Goal: Task Accomplishment & Management: Use online tool/utility

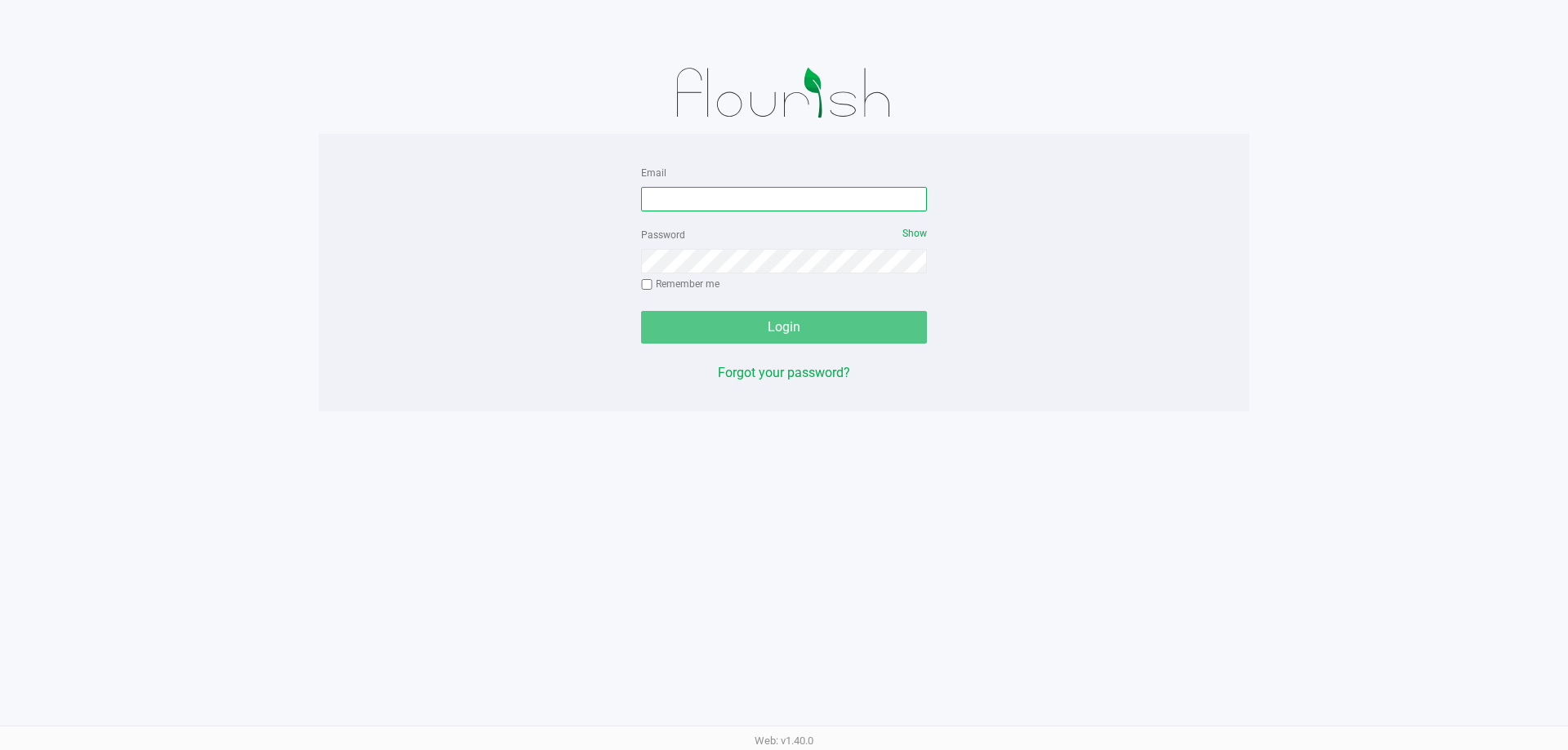
click at [779, 203] on input "Email" at bounding box center [784, 200] width 286 height 25
type input "[EMAIL_ADDRESS][DOMAIN_NAME]"
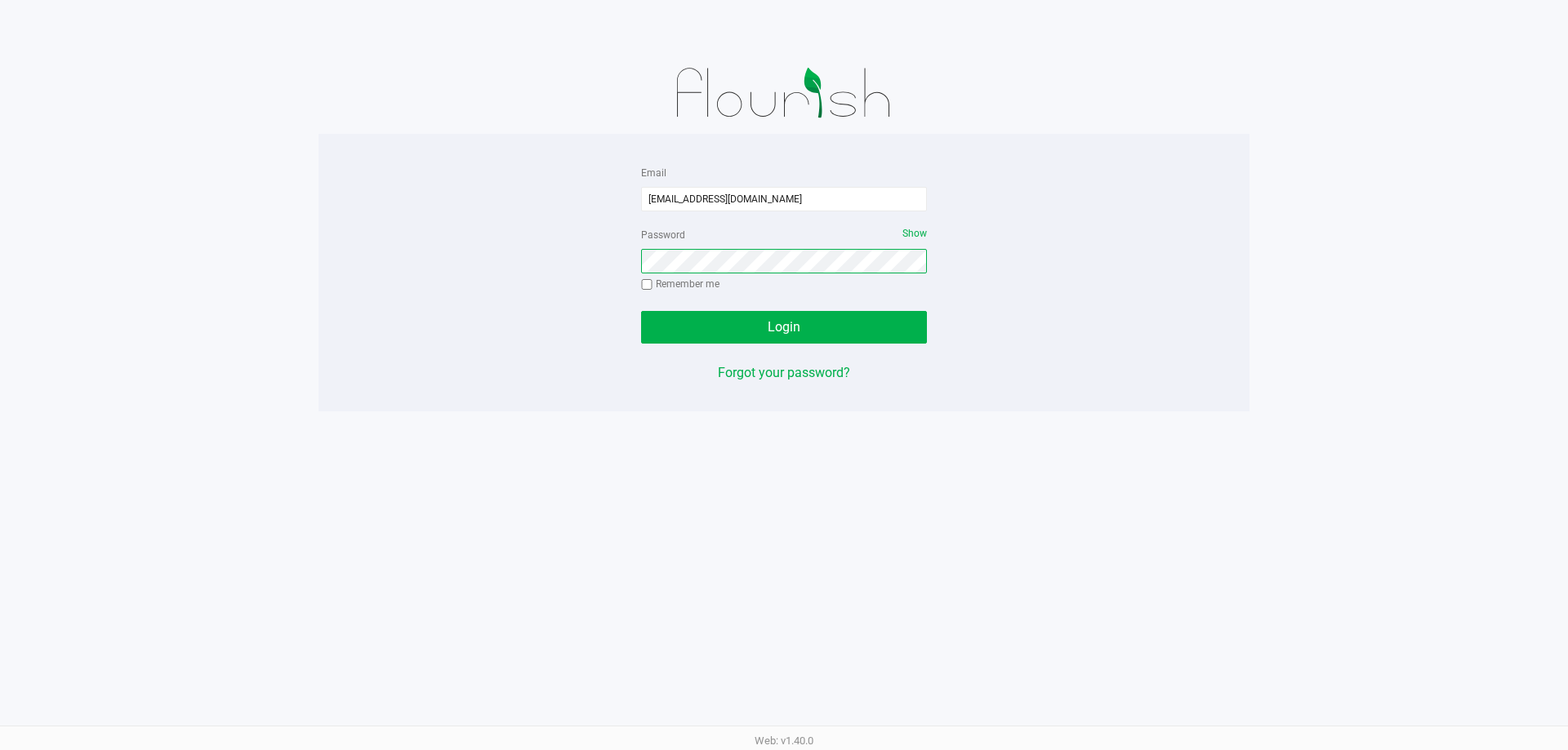
click at [641, 311] on button "Login" at bounding box center [784, 327] width 286 height 32
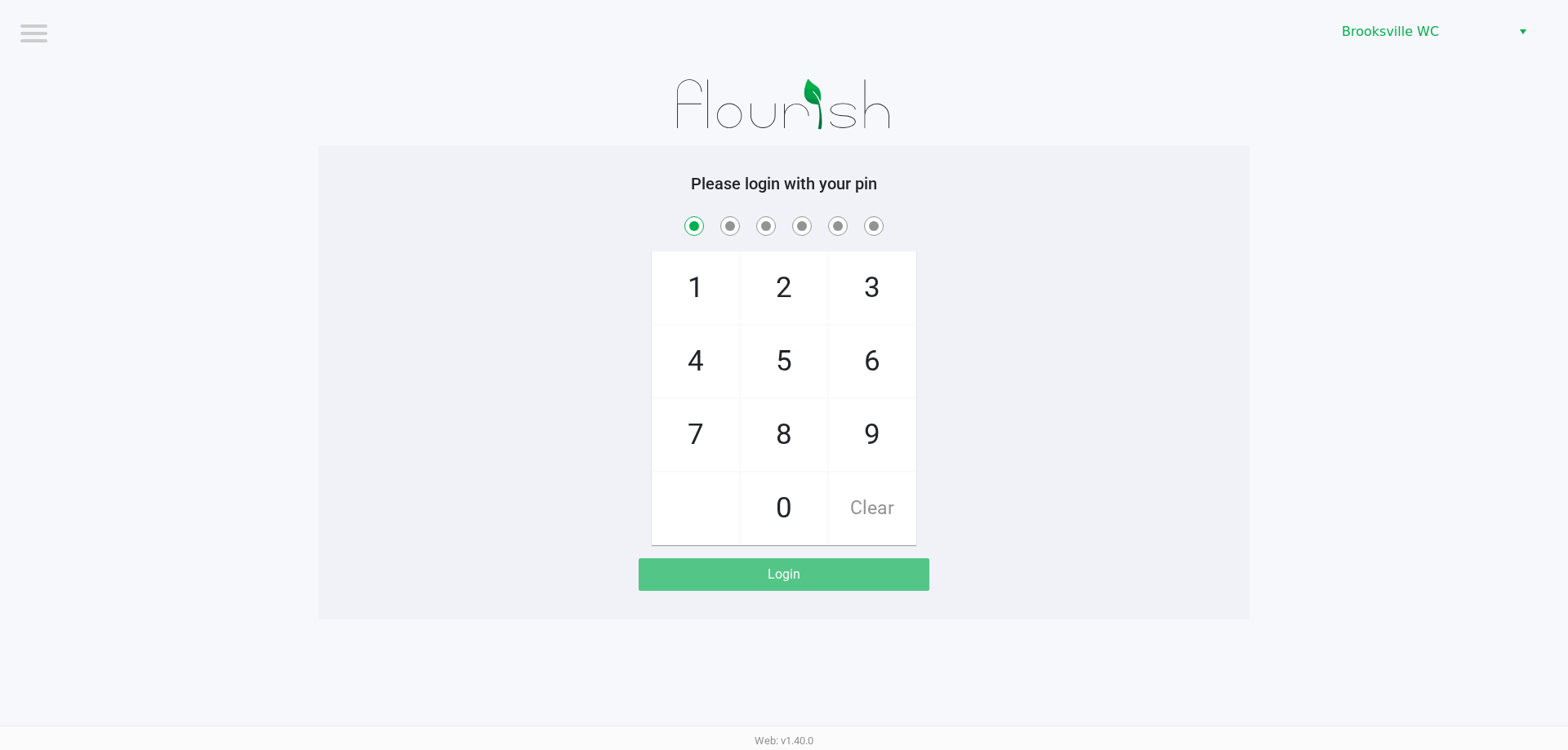
checkbox input "true"
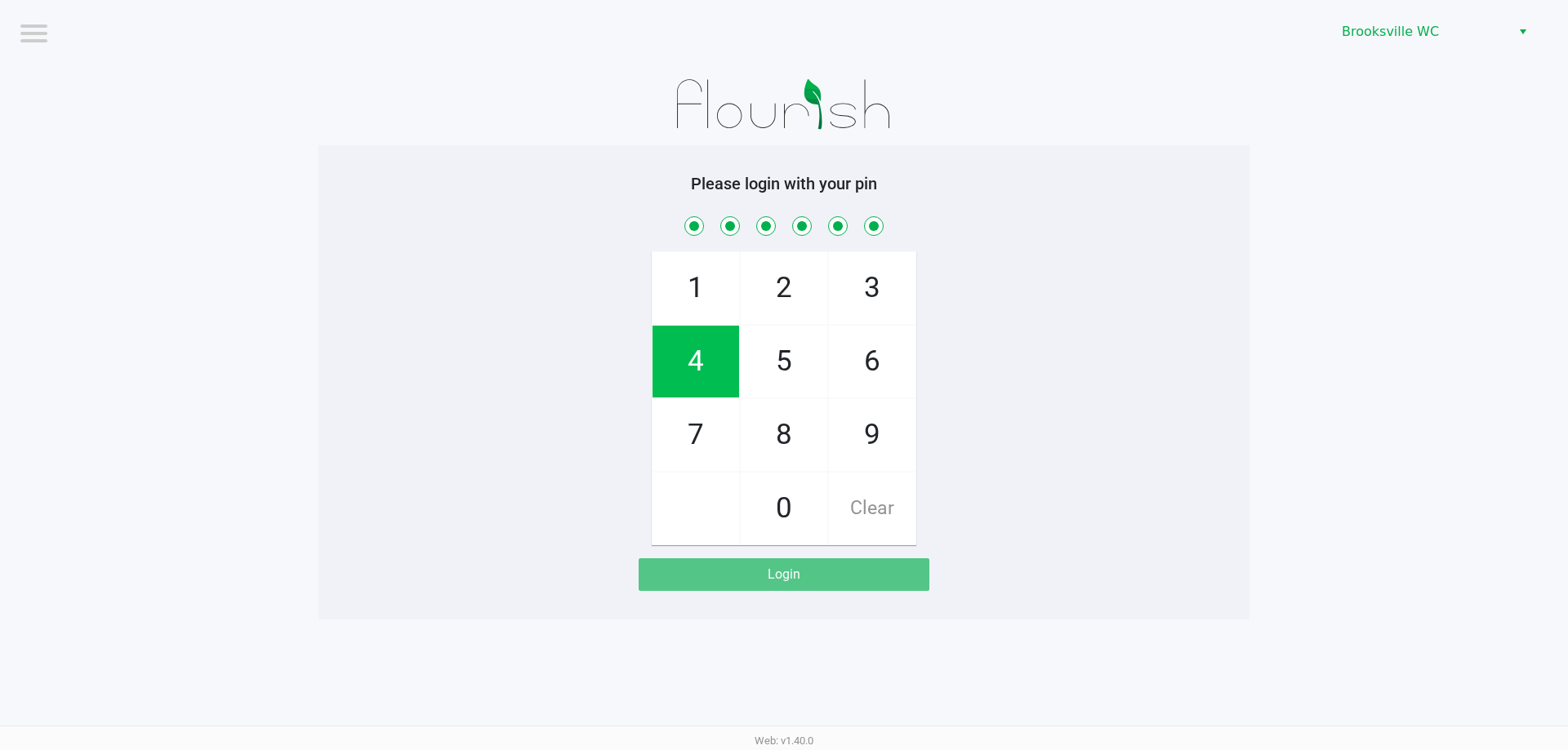
checkbox input "true"
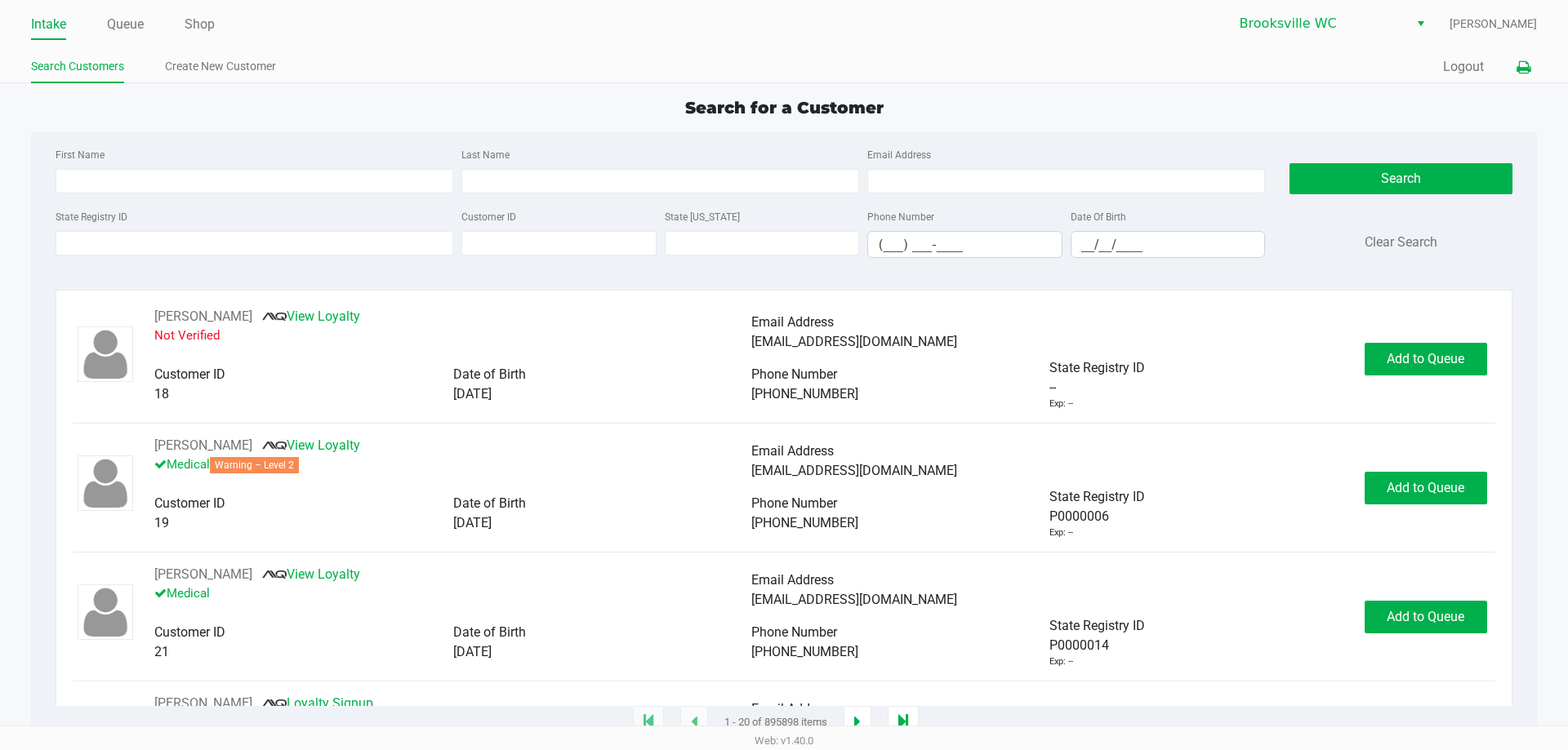
click at [1520, 65] on icon at bounding box center [1523, 68] width 14 height 12
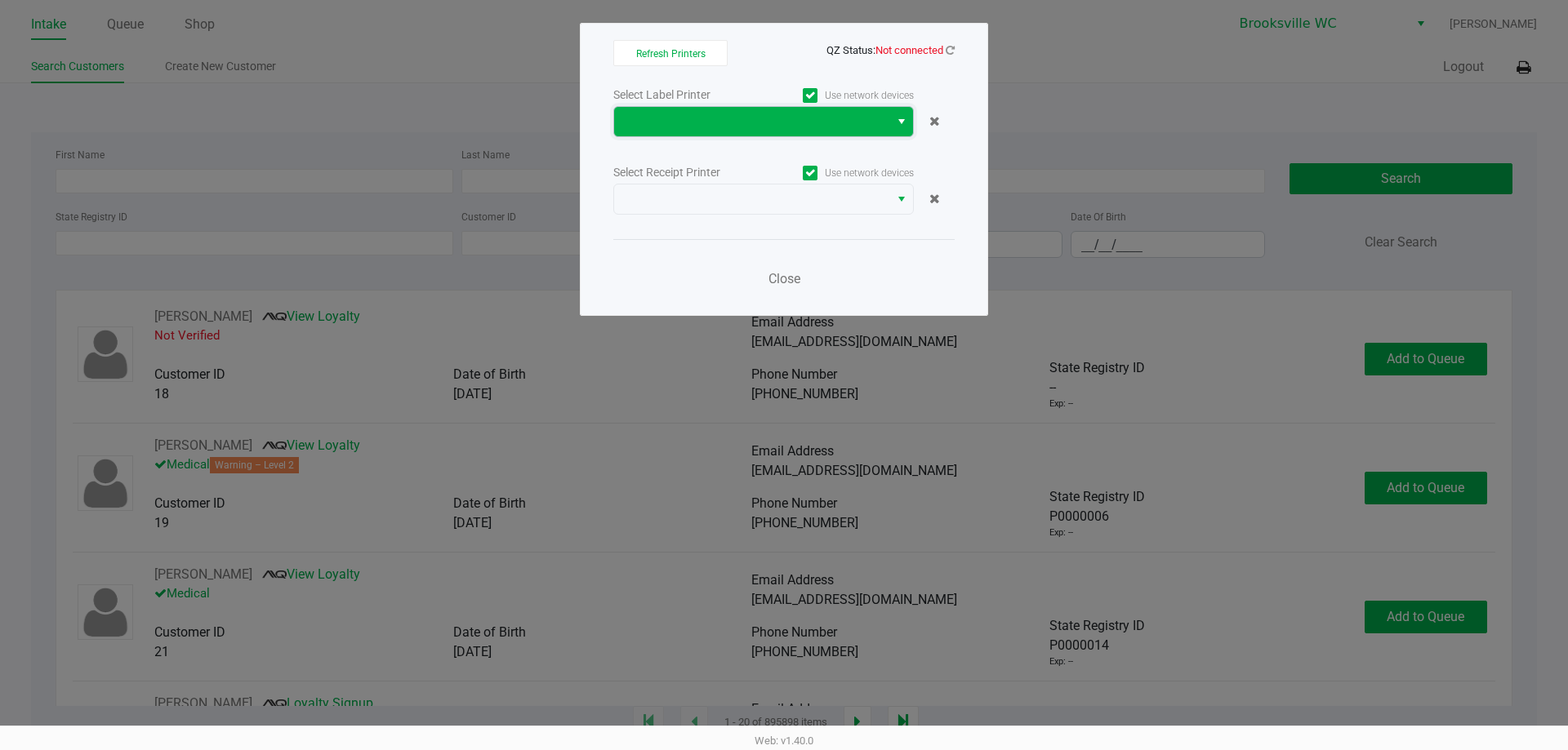
click at [888, 125] on span at bounding box center [752, 121] width 275 height 29
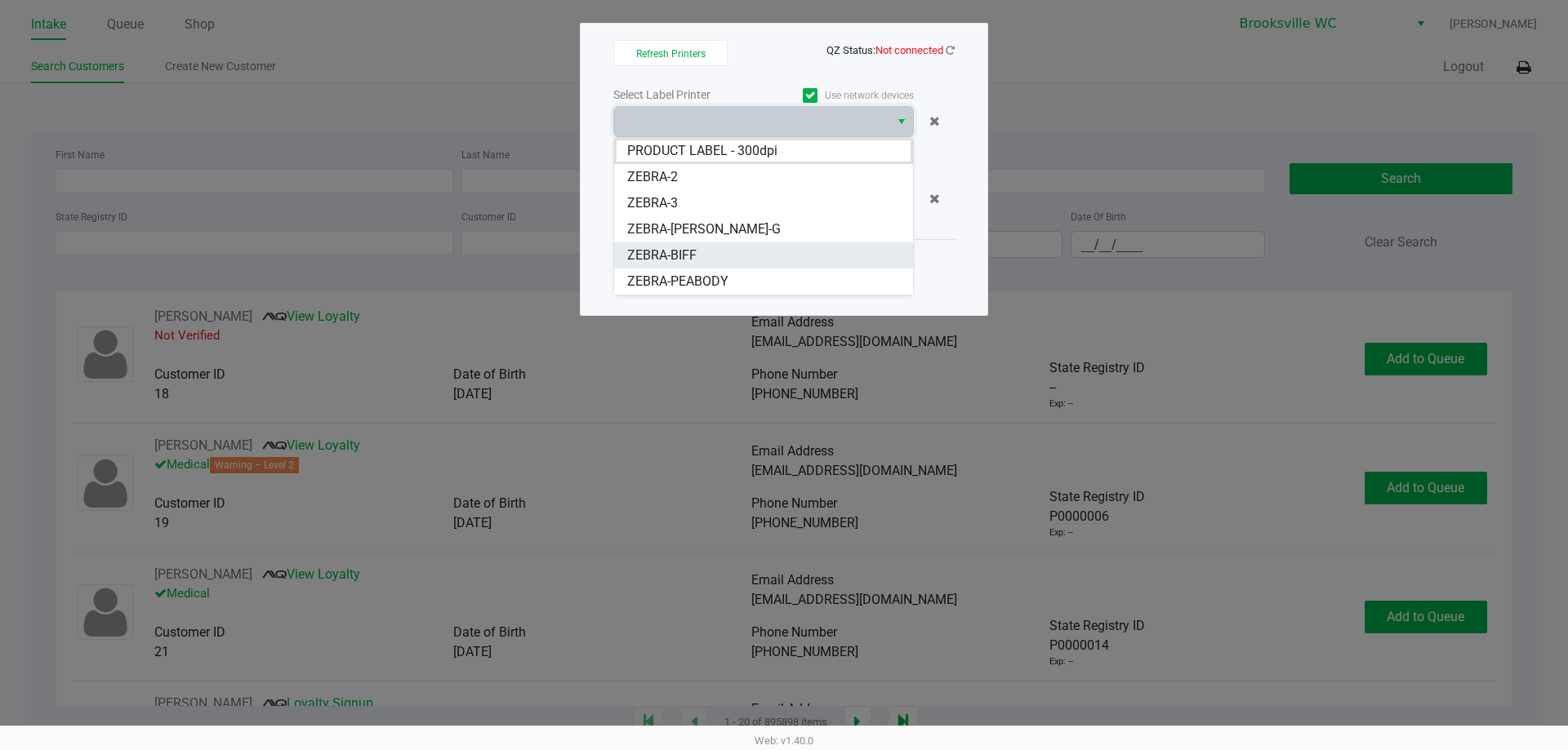
click at [697, 249] on li "ZEBRA-BIFF" at bounding box center [764, 256] width 299 height 27
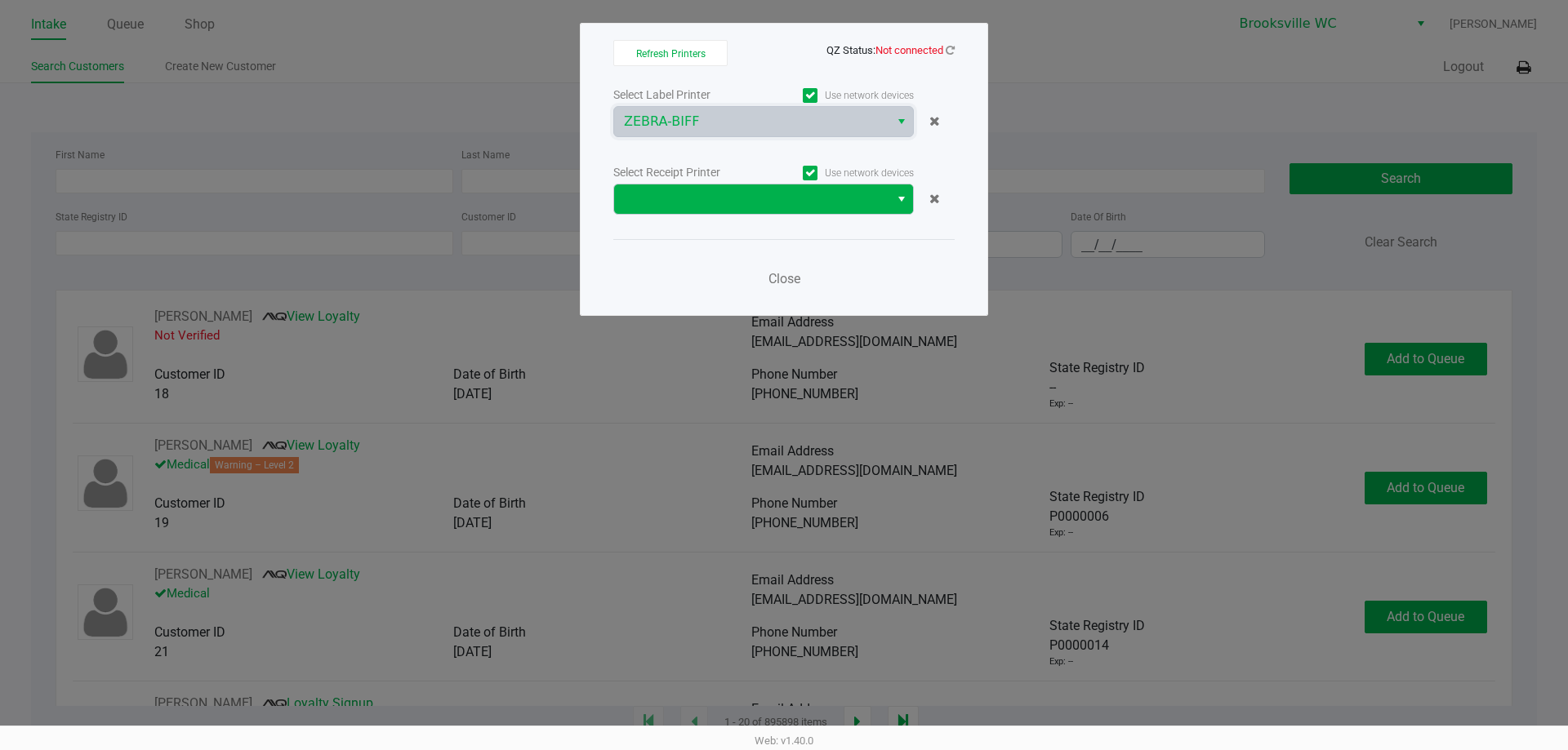
click at [895, 201] on span "Select" at bounding box center [901, 199] width 13 height 20
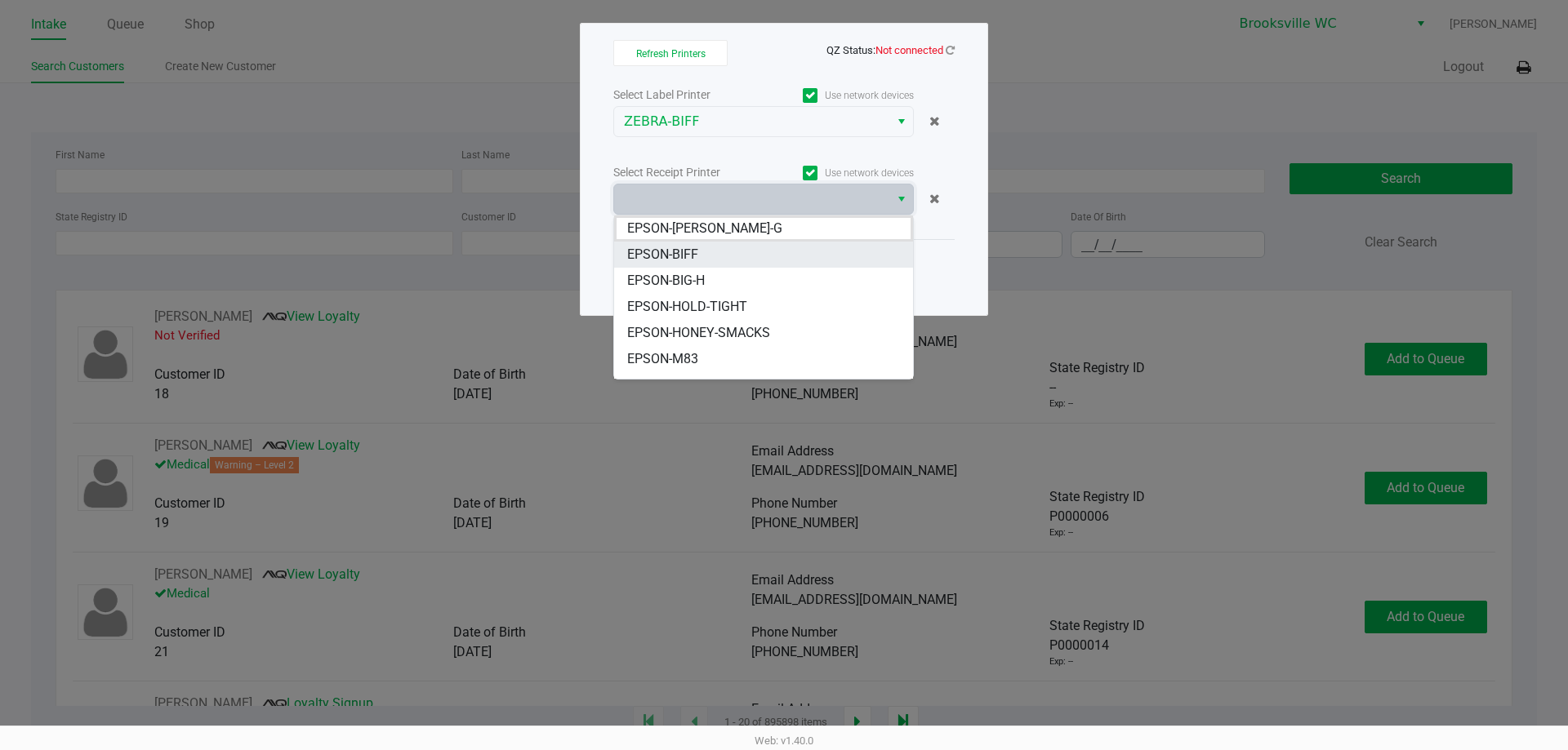
click at [709, 254] on li "EPSON-BIFF" at bounding box center [764, 255] width 299 height 27
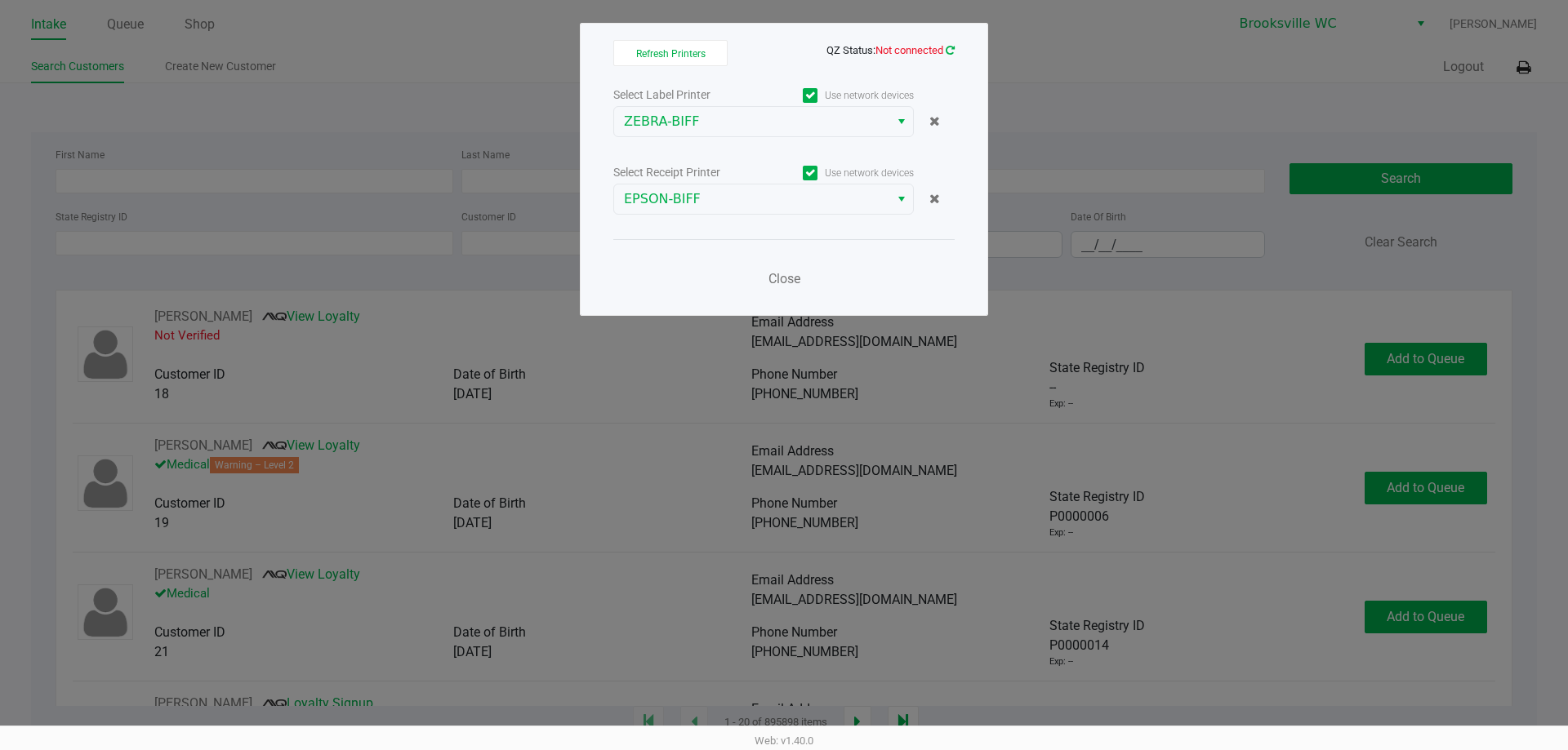
click at [949, 53] on icon at bounding box center [949, 50] width 9 height 11
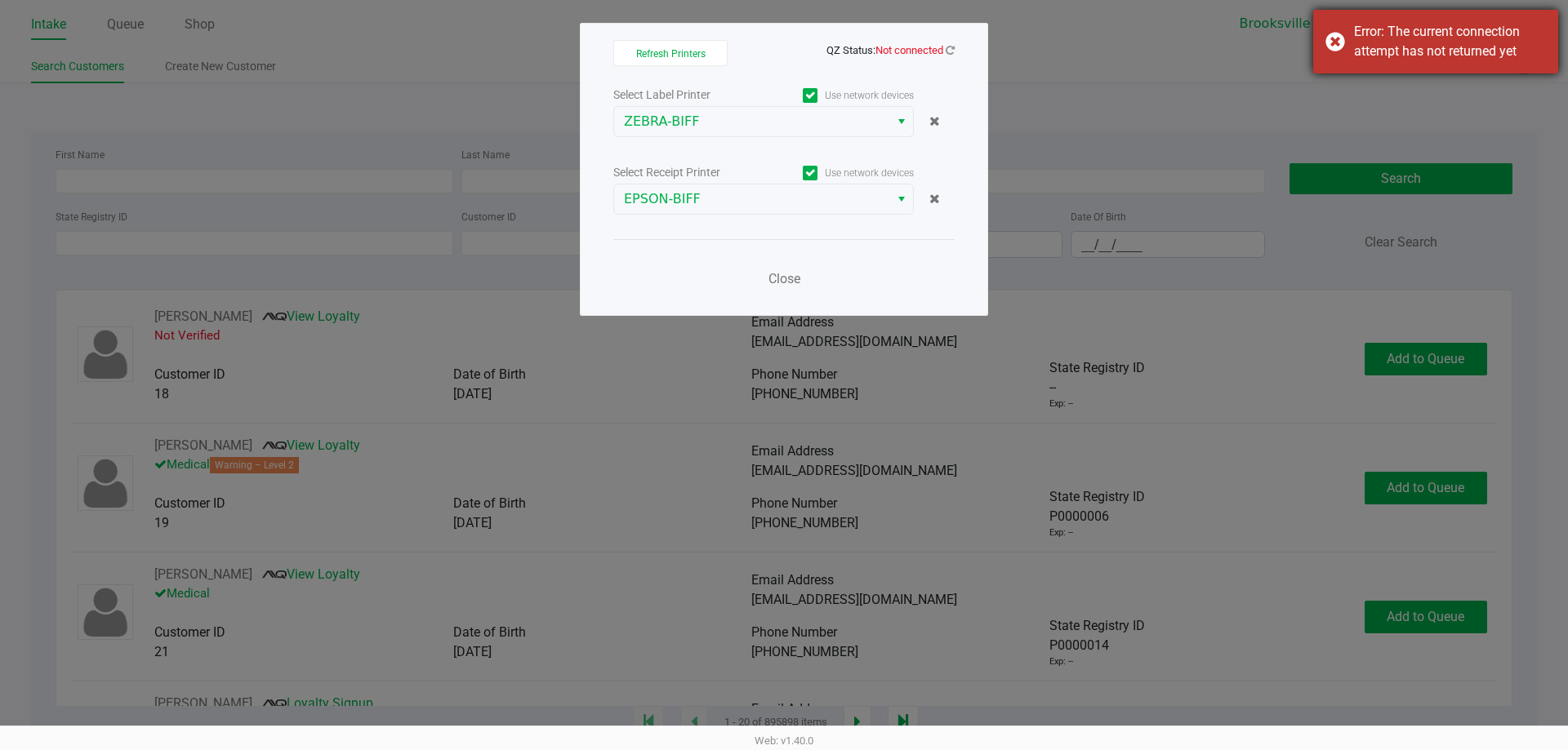
click at [1337, 44] on div "Error: The current connection attempt has not returned yet" at bounding box center [1435, 41] width 245 height 64
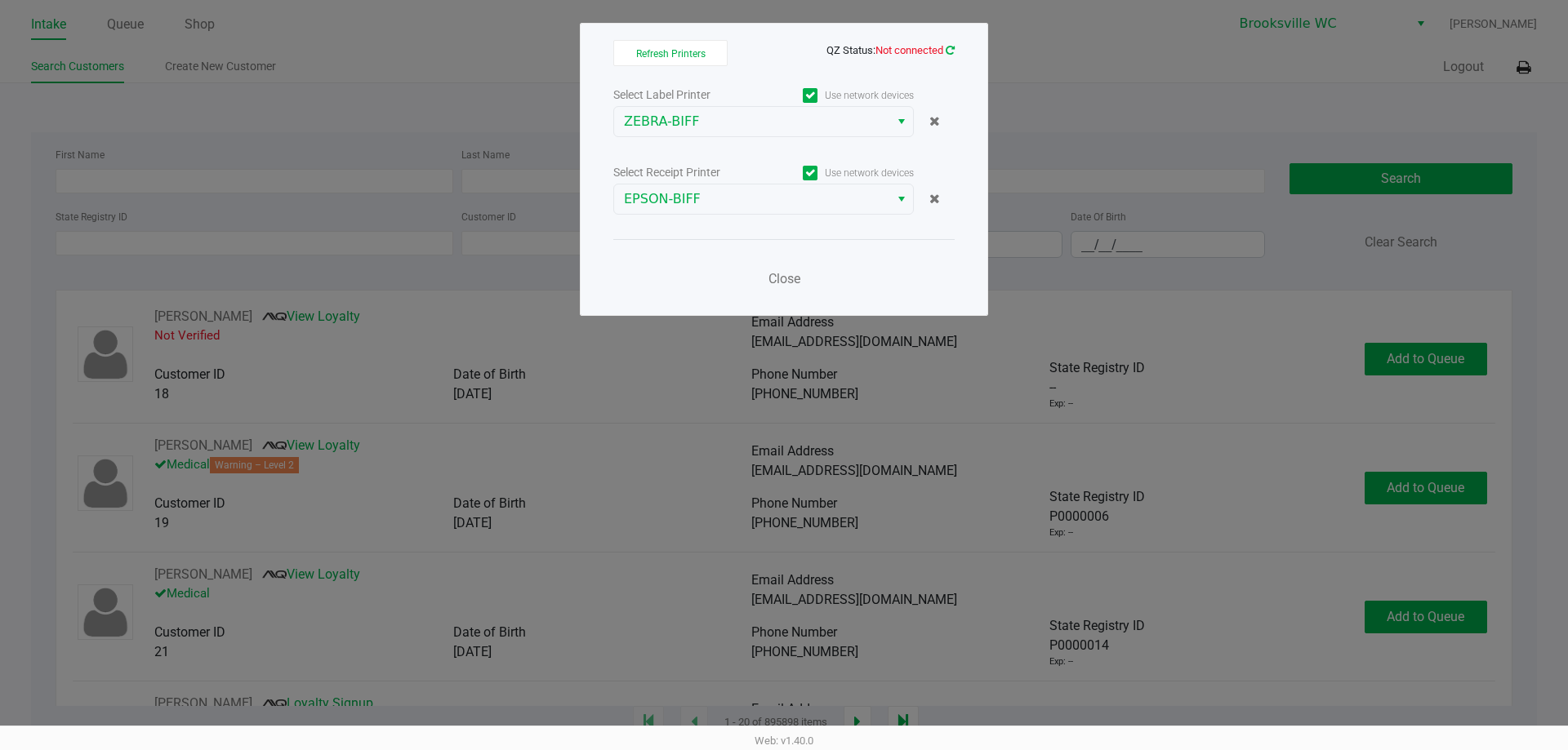
click at [951, 46] on icon at bounding box center [949, 50] width 9 height 11
click at [783, 283] on span "Close" at bounding box center [784, 278] width 32 height 16
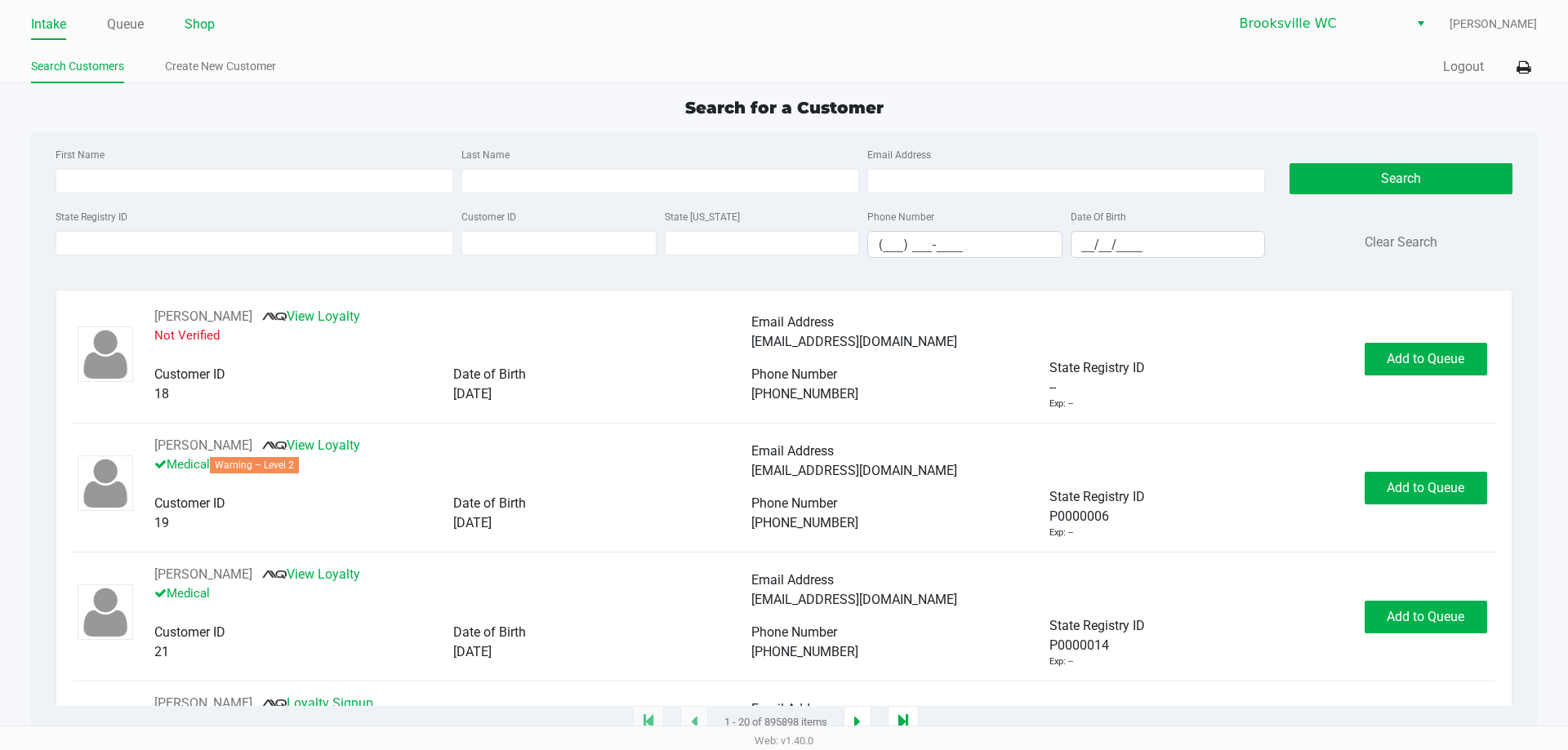
click at [194, 27] on link "Shop" at bounding box center [200, 25] width 30 height 23
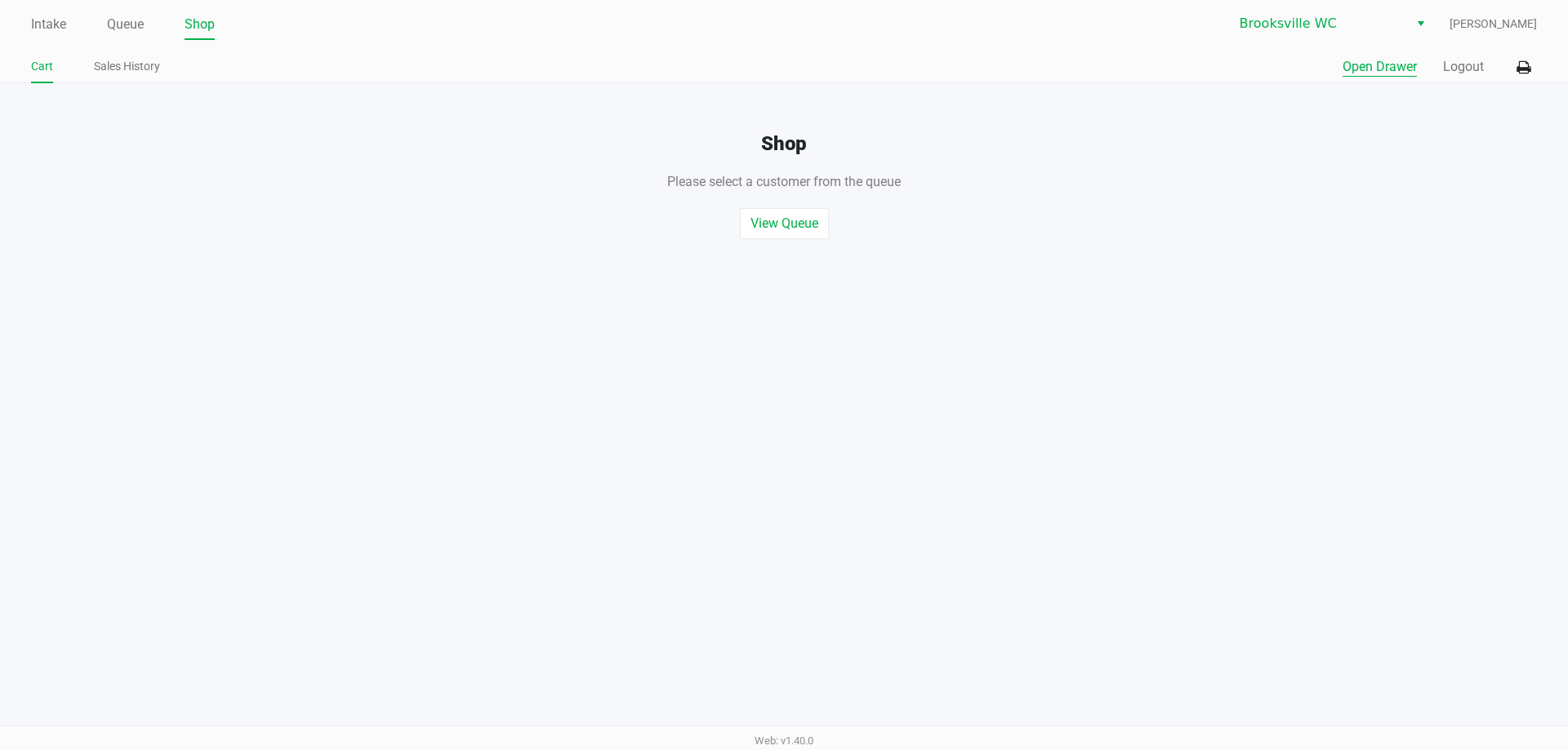
click at [1390, 66] on button "Open Drawer" at bounding box center [1380, 67] width 75 height 20
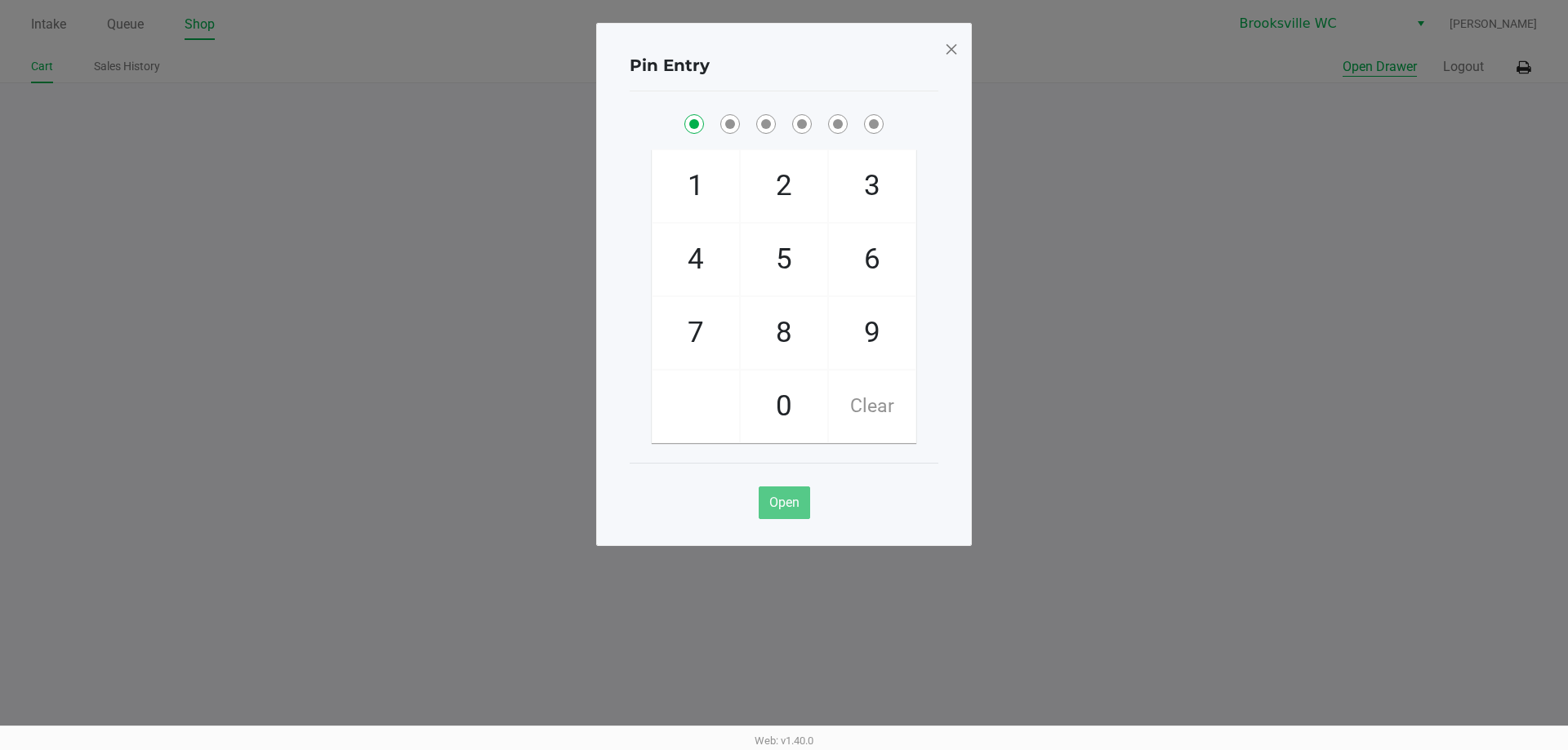
checkbox input "true"
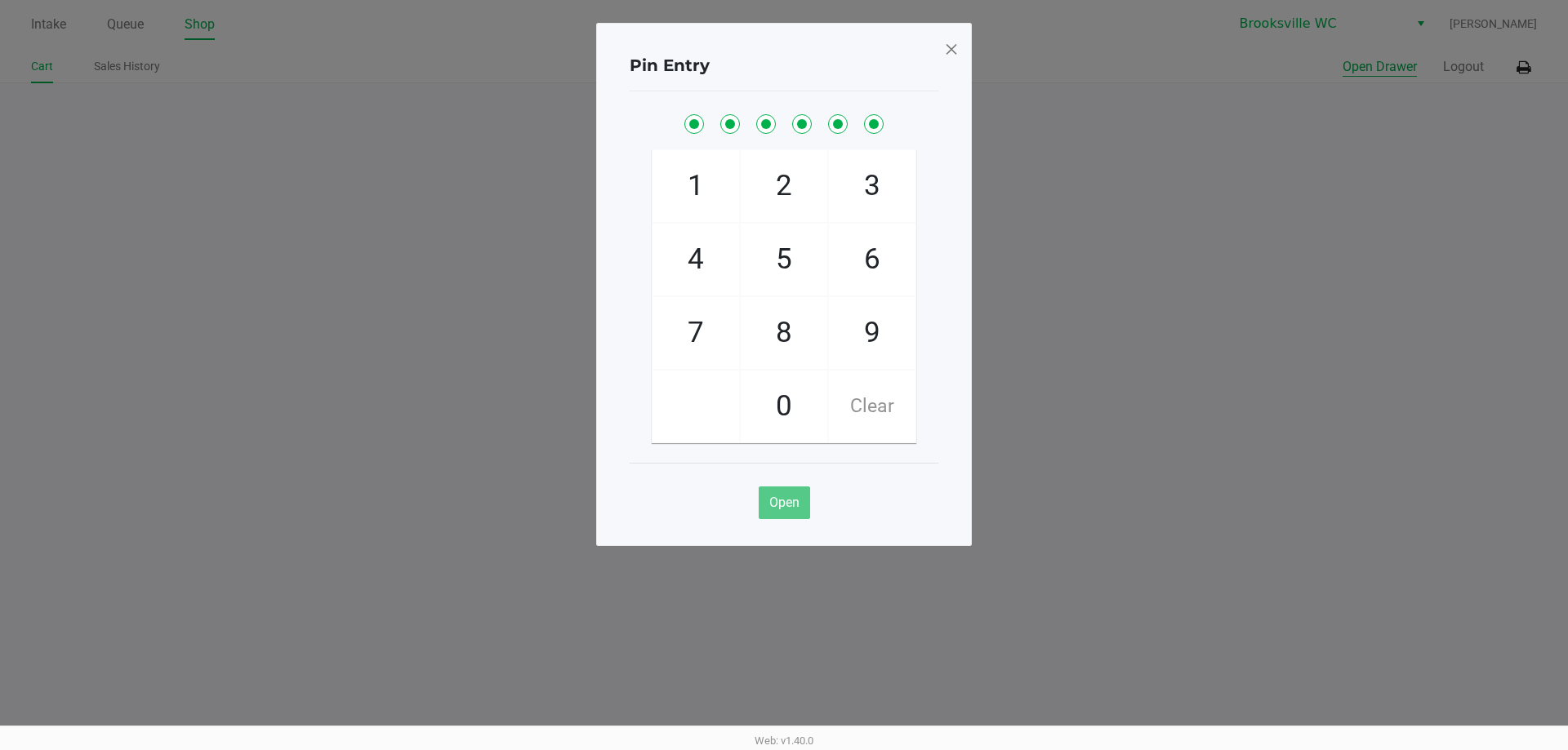
checkbox input "true"
